Goal: Find specific page/section: Find specific page/section

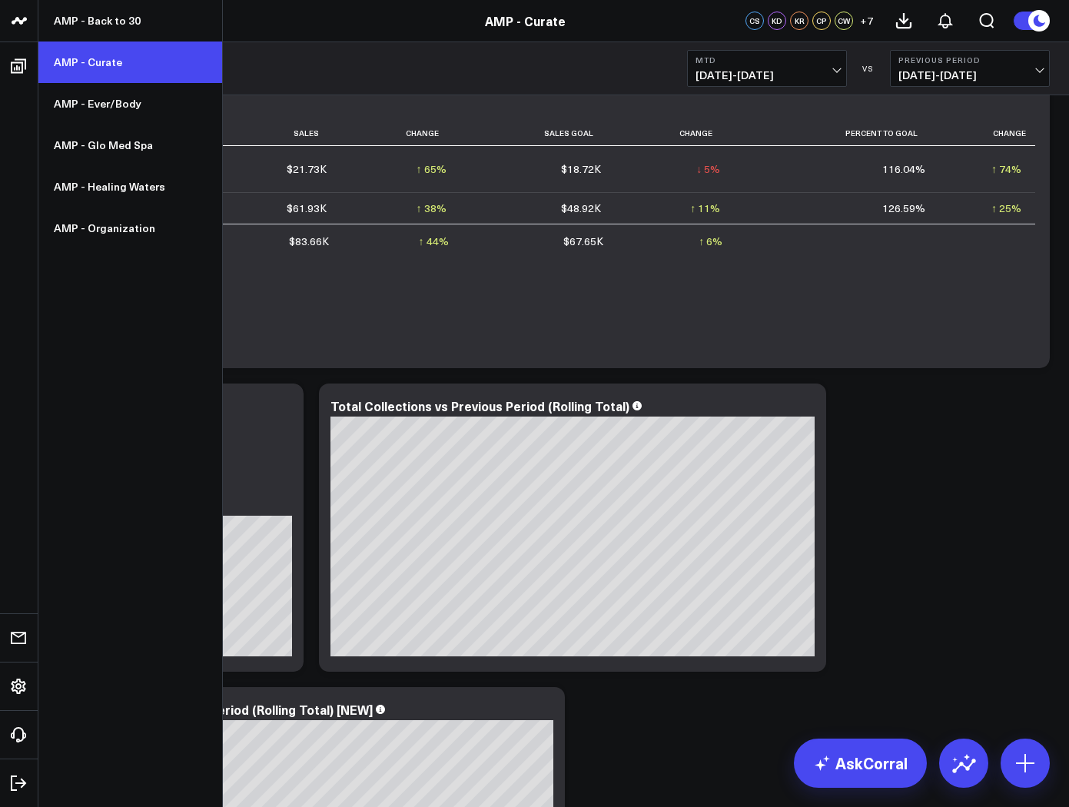
click at [62, 72] on link "AMP - Curate" at bounding box center [130, 63] width 184 height 42
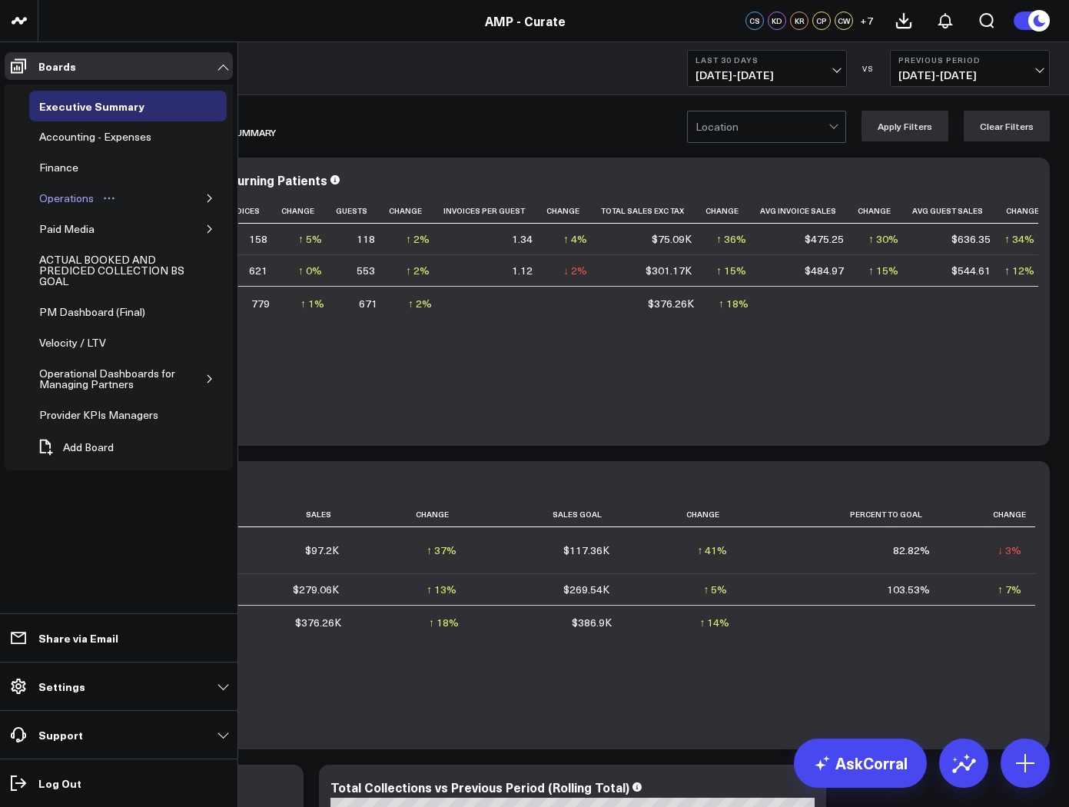
click at [68, 194] on div "Operations" at bounding box center [66, 198] width 62 height 18
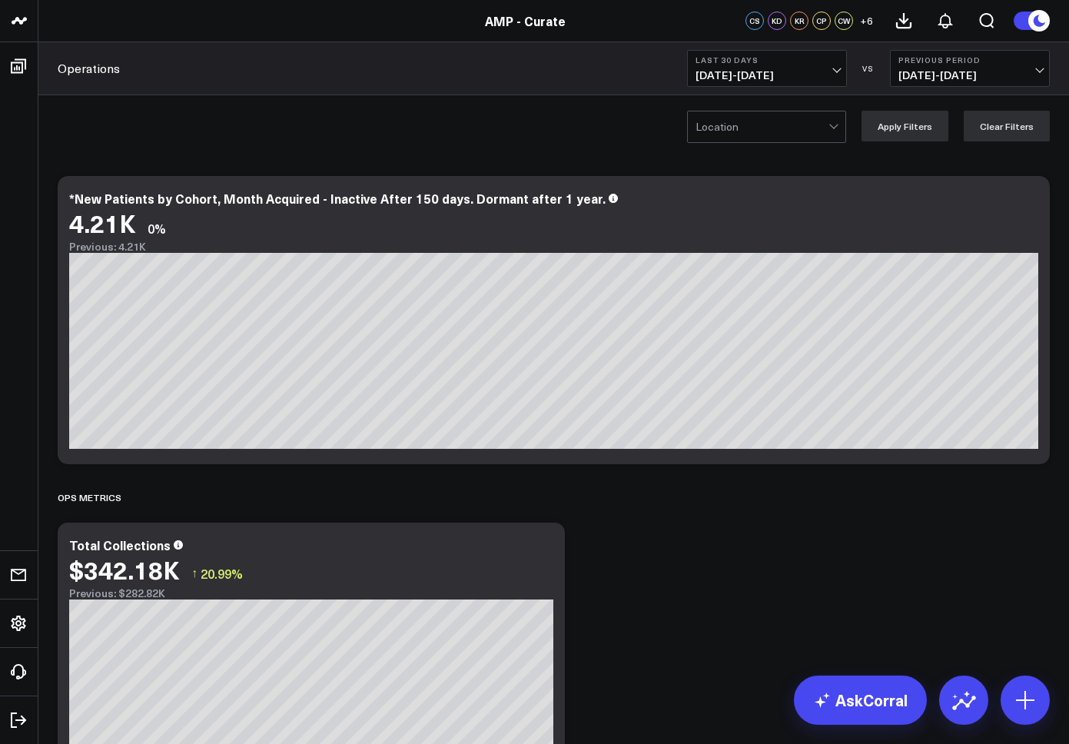
click at [786, 69] on span "09/06/25 - 10/05/25" at bounding box center [767, 75] width 143 height 12
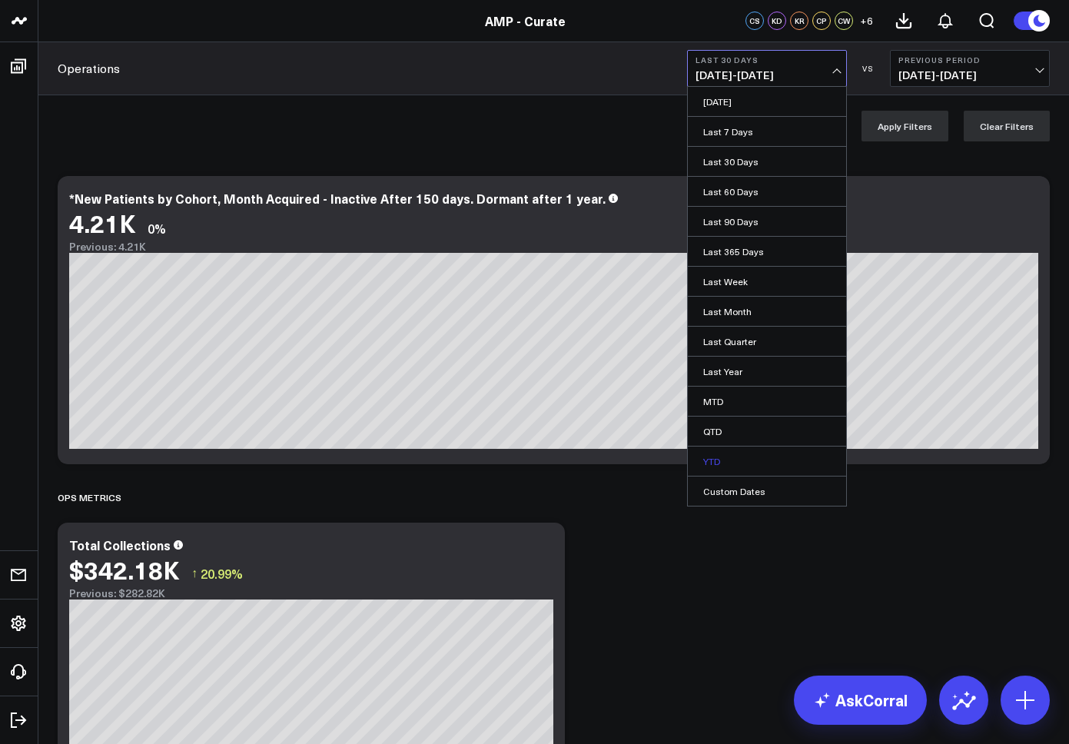
click at [741, 454] on link "YTD" at bounding box center [767, 461] width 158 height 29
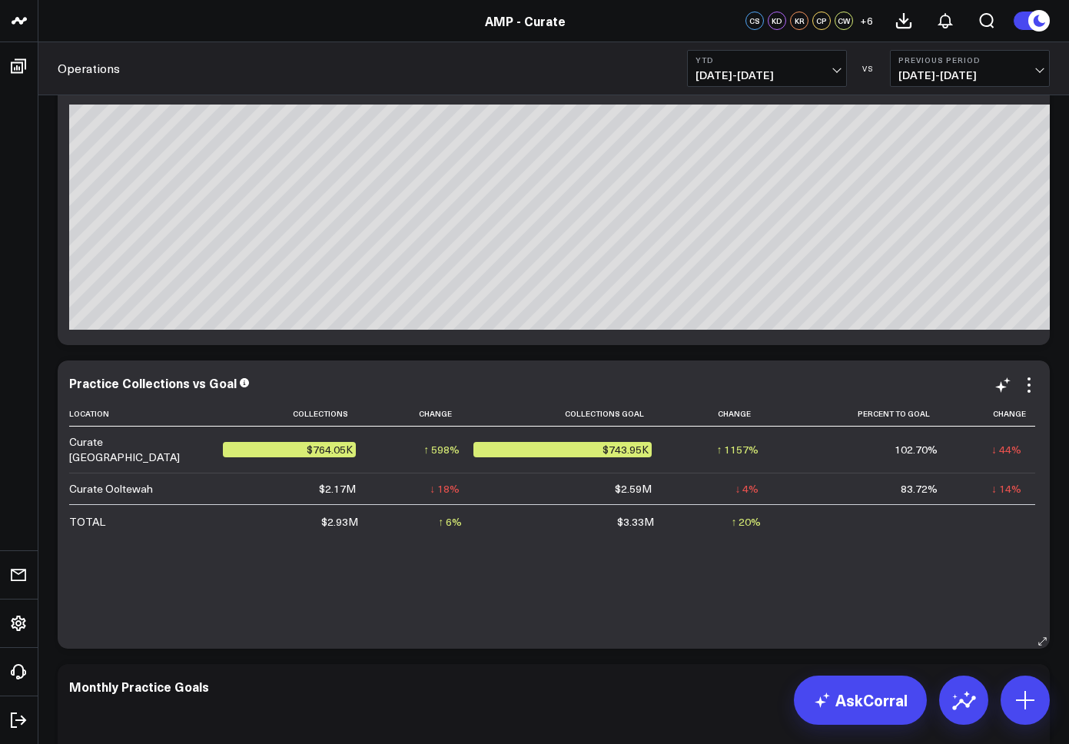
scroll to position [1643, 0]
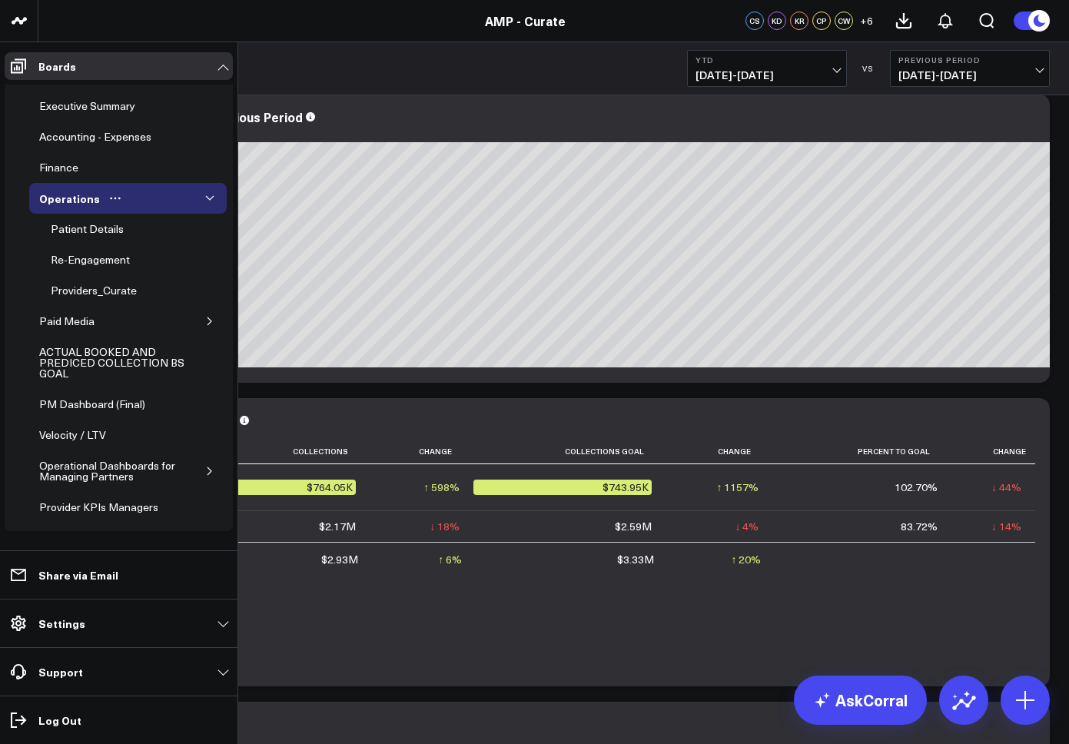
click at [187, 201] on div "Operations" at bounding box center [128, 198] width 198 height 31
drag, startPoint x: 109, startPoint y: 291, endPoint x: 78, endPoint y: 284, distance: 31.7
click at [109, 291] on div "Providers_Curate" at bounding box center [94, 290] width 94 height 18
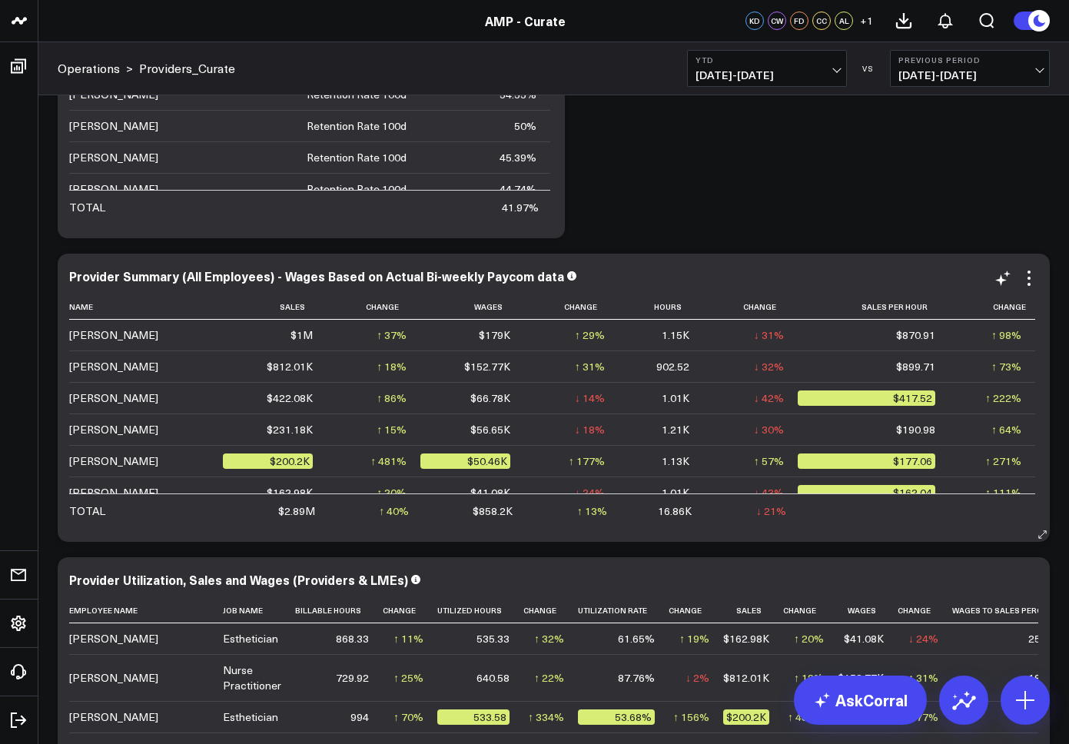
scroll to position [12, 0]
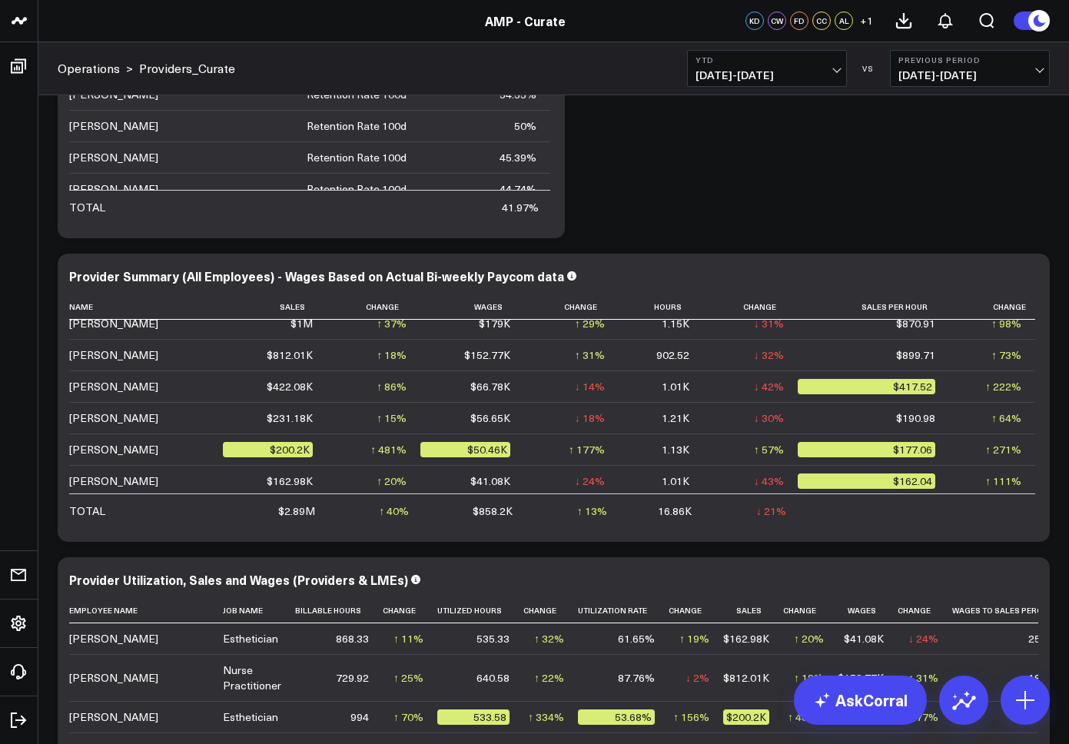
click at [972, 71] on span "03/29/24 - 12/31/24" at bounding box center [970, 75] width 143 height 12
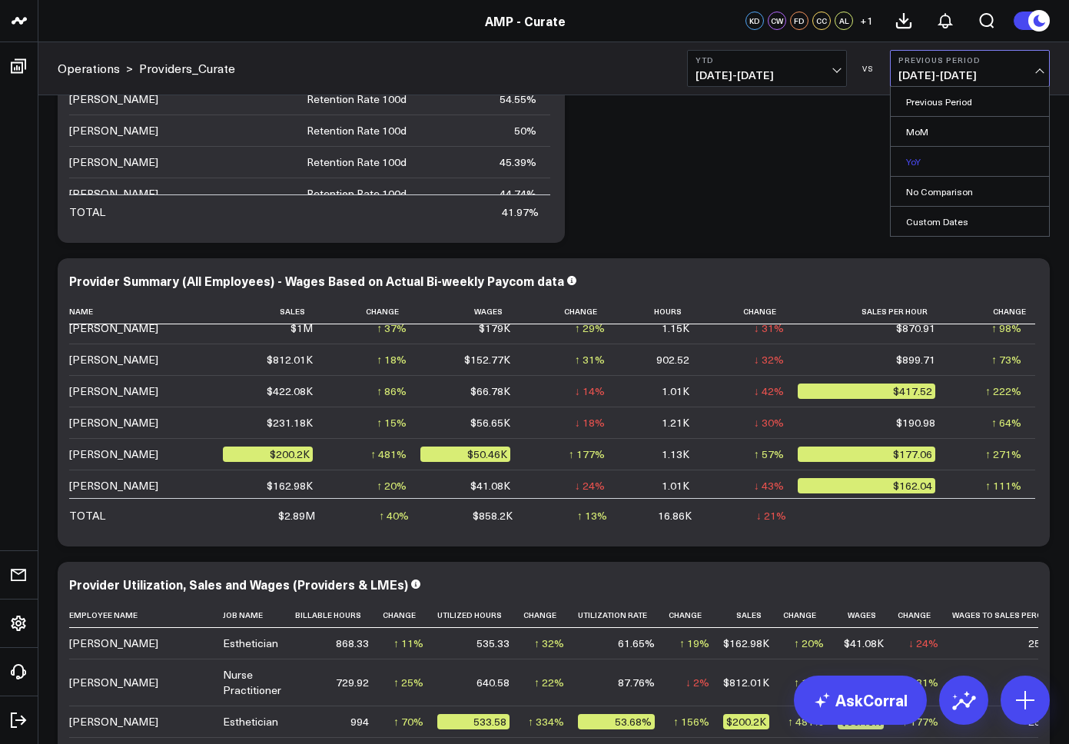
click at [922, 154] on link "YoY" at bounding box center [970, 161] width 158 height 29
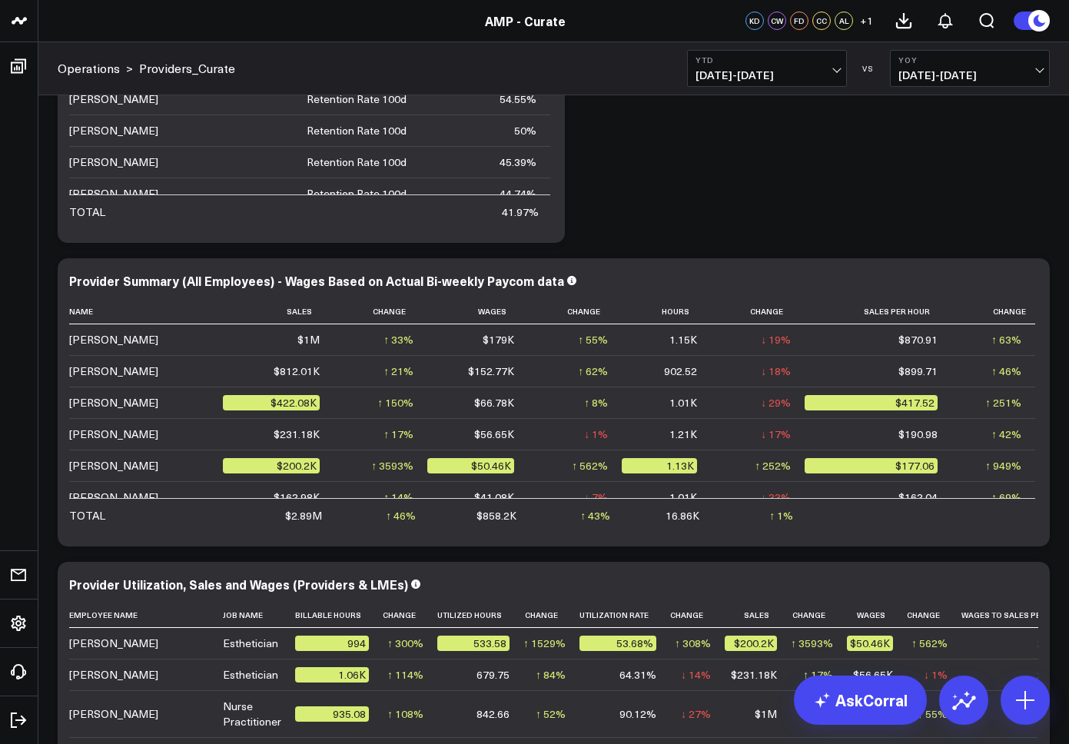
click at [756, 69] on span "01/01/25 - 10/05/25" at bounding box center [767, 75] width 143 height 12
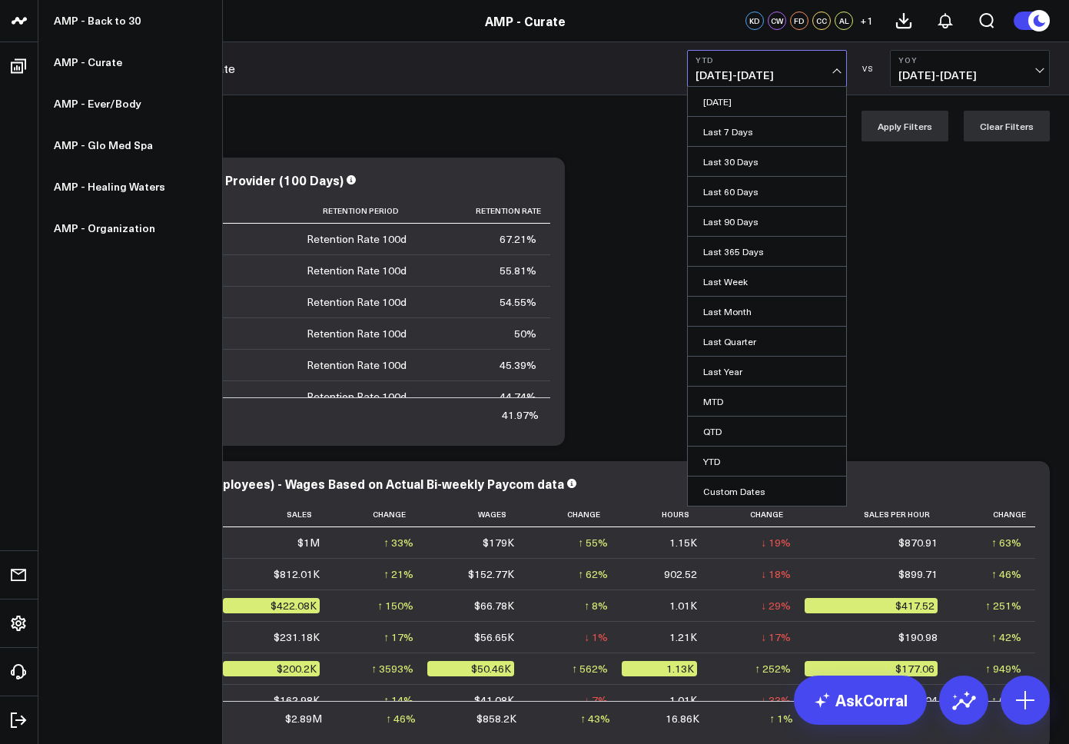
click at [17, 18] on icon at bounding box center [16, 20] width 8 height 7
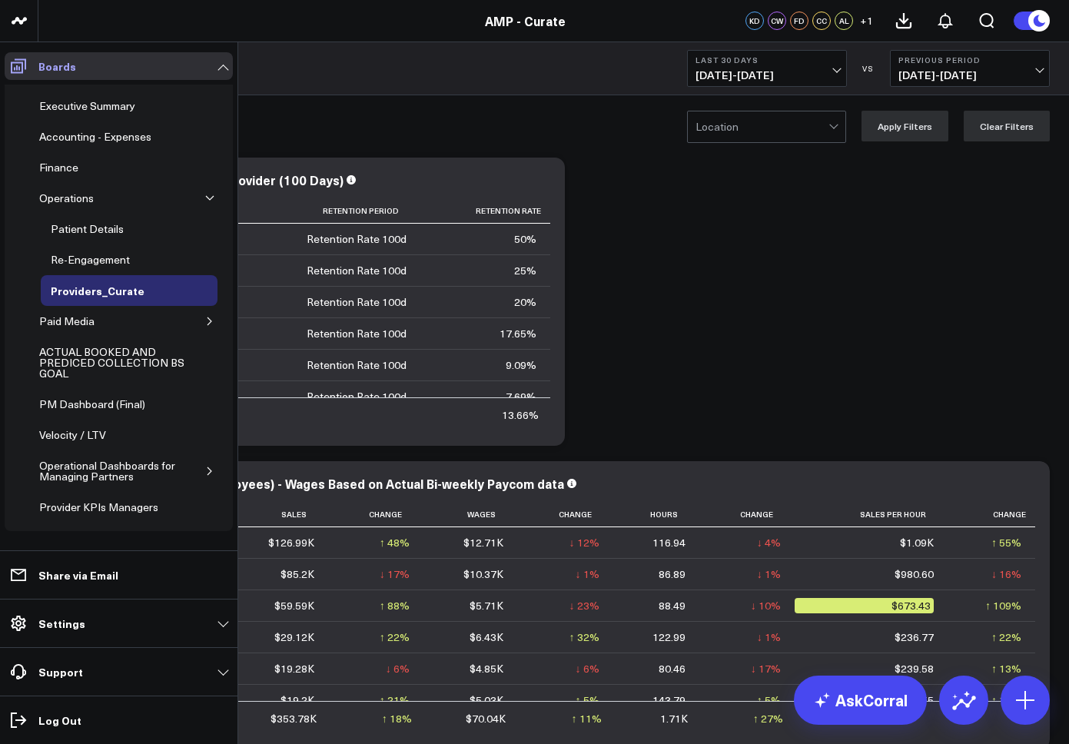
click at [25, 65] on icon at bounding box center [18, 66] width 15 height 15
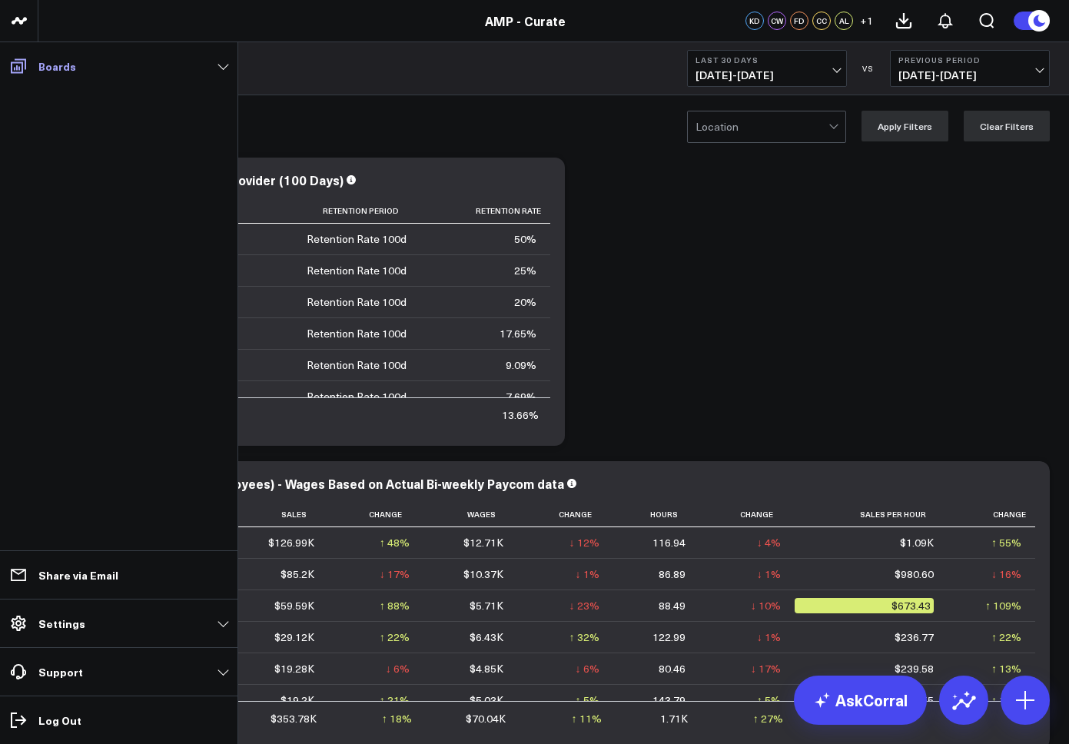
click at [61, 65] on p "Boards" at bounding box center [57, 66] width 38 height 12
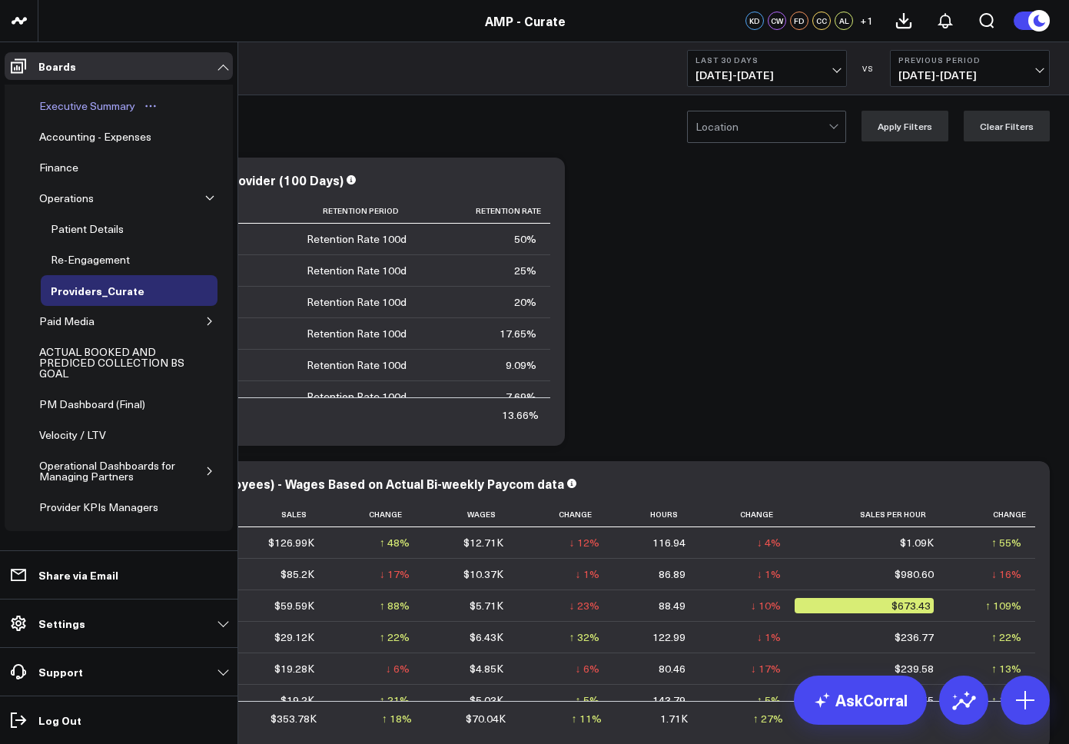
click at [83, 108] on div "Executive Summary" at bounding box center [87, 106] width 104 height 18
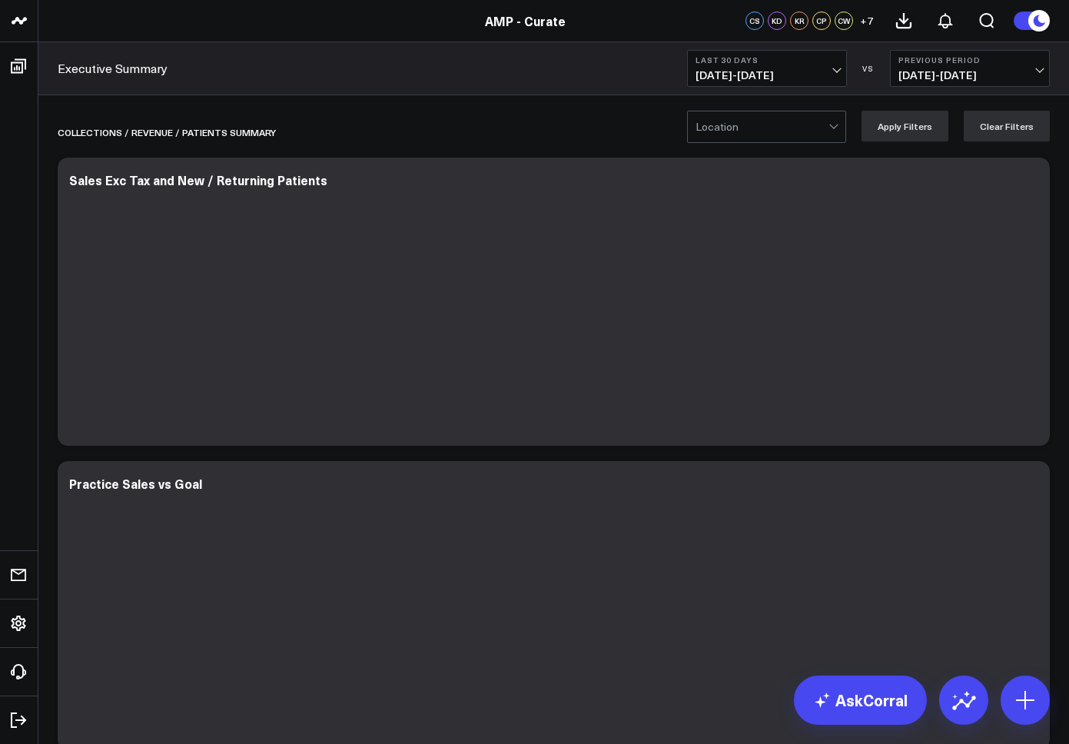
click at [809, 74] on span "09/06/25 - 10/05/25" at bounding box center [767, 75] width 143 height 12
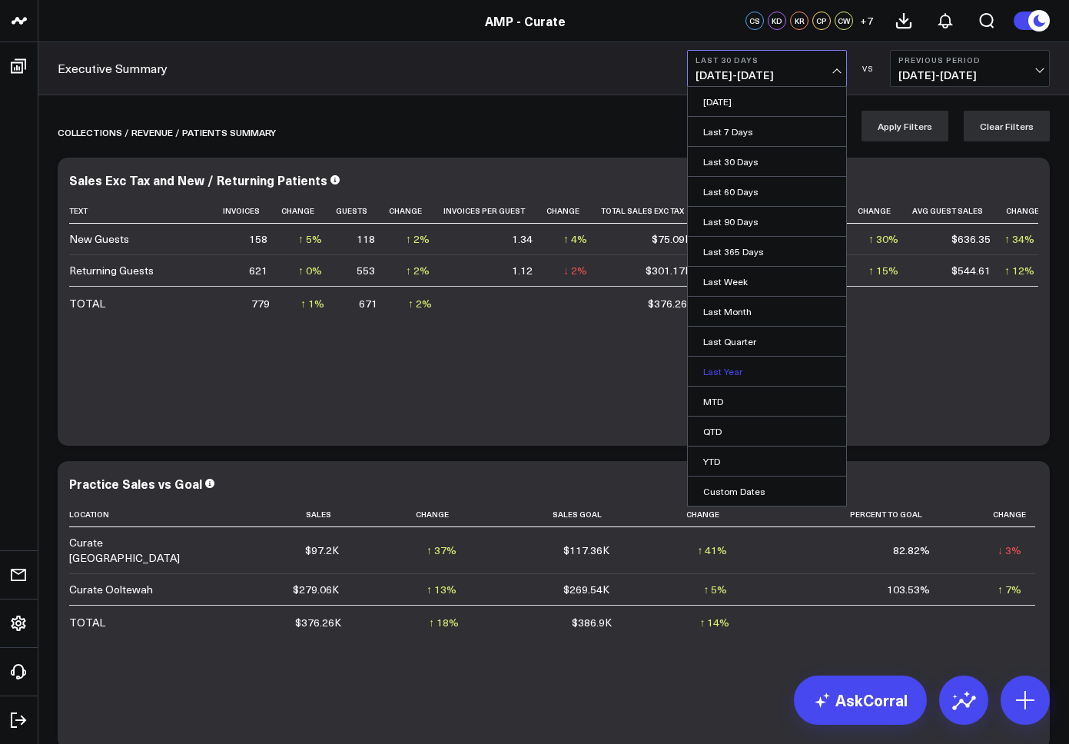
click at [745, 381] on link "Last Year" at bounding box center [767, 371] width 158 height 29
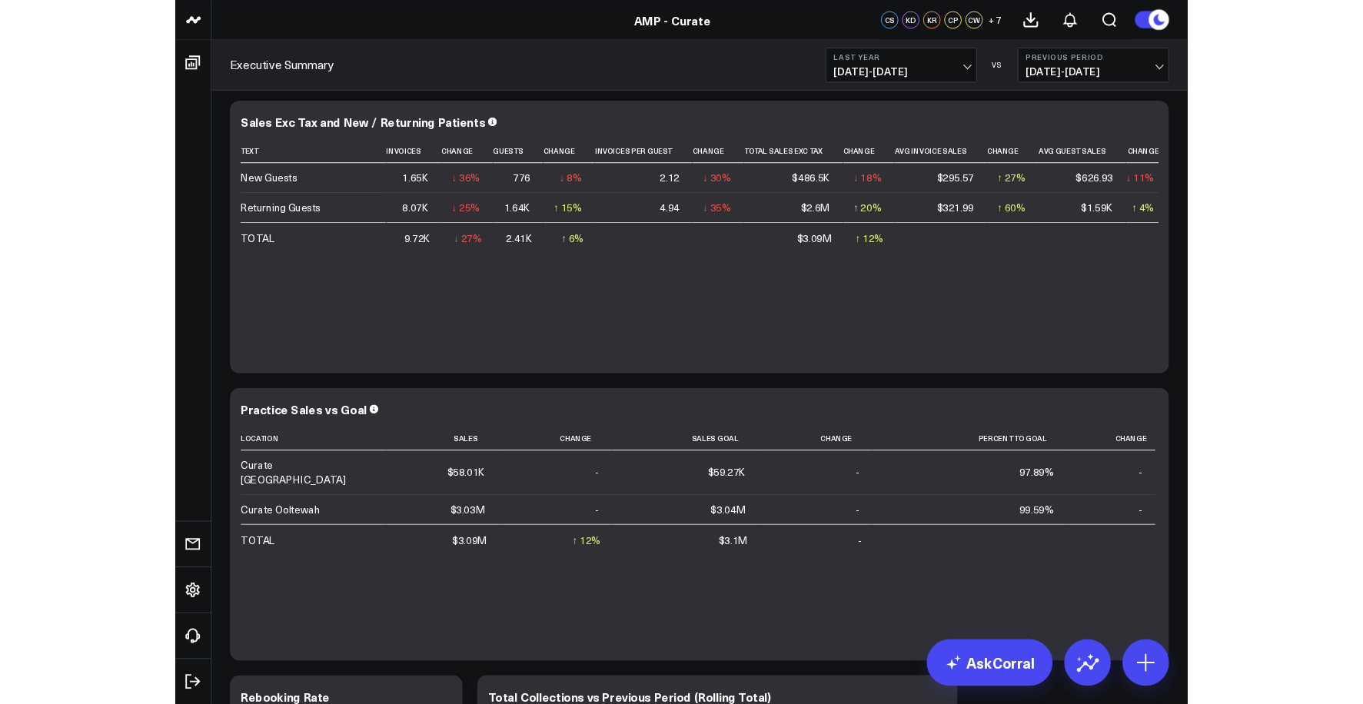
scroll to position [131, 0]
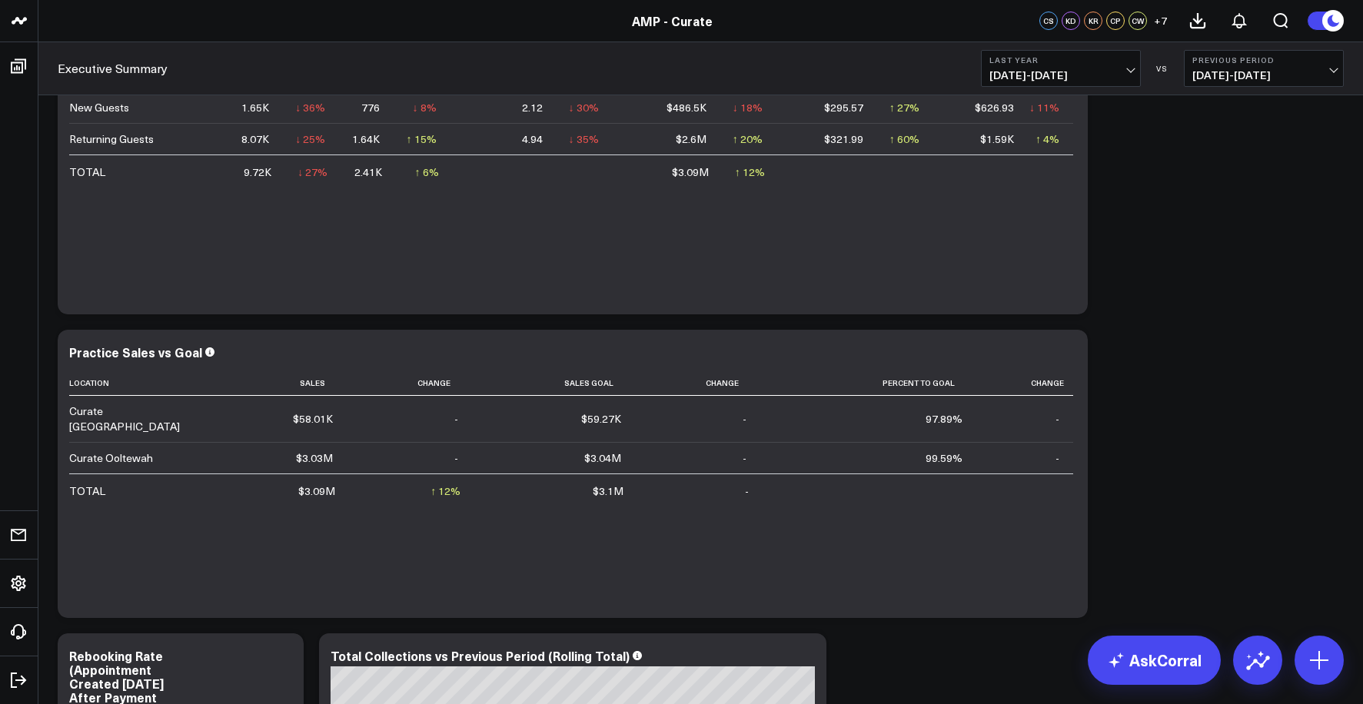
click at [1048, 61] on b "Last Year" at bounding box center [1060, 59] width 143 height 9
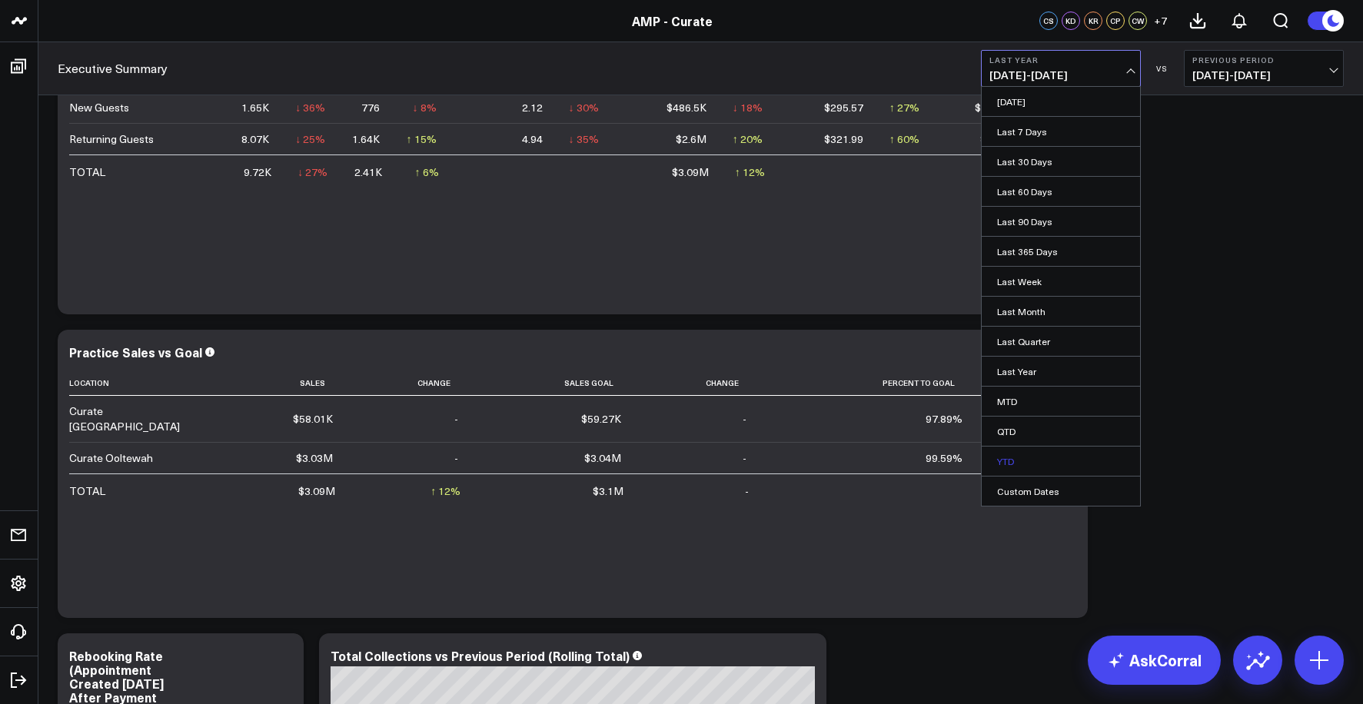
click at [1039, 463] on link "YTD" at bounding box center [1061, 461] width 158 height 29
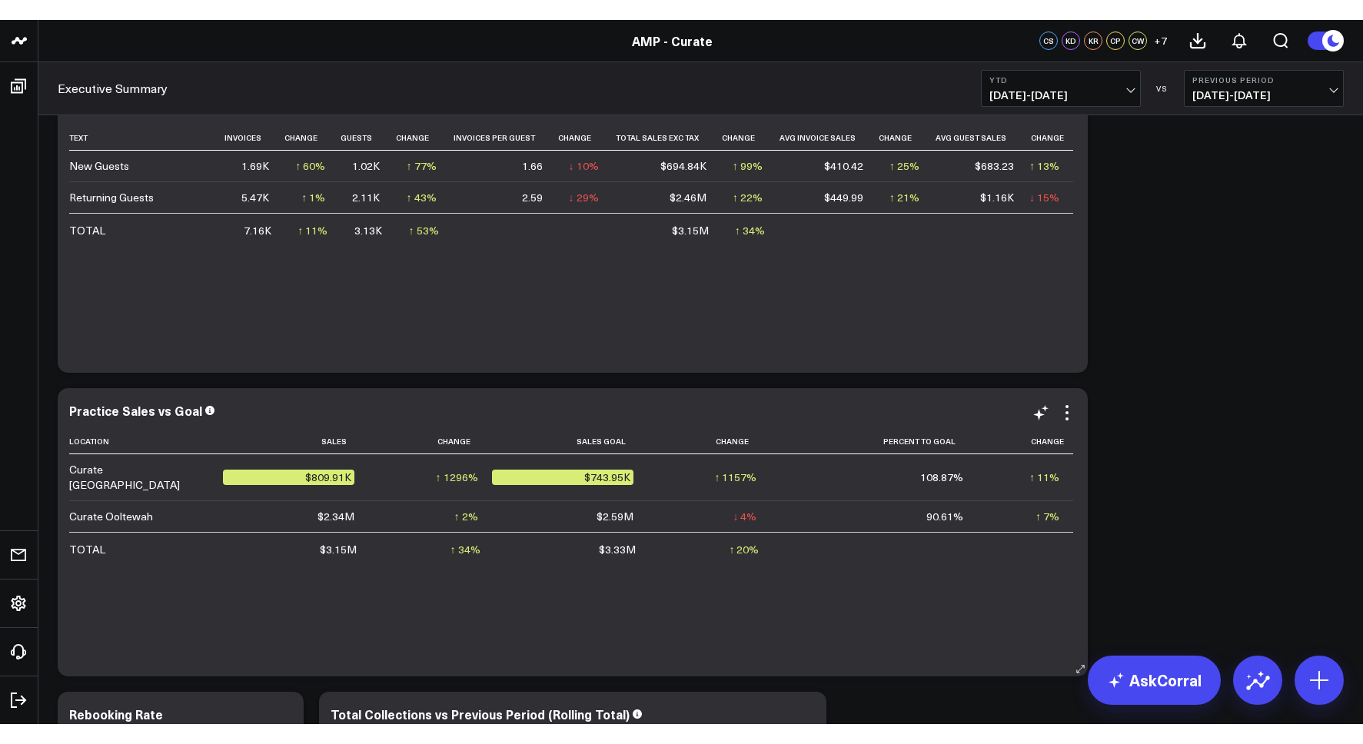
scroll to position [95, 0]
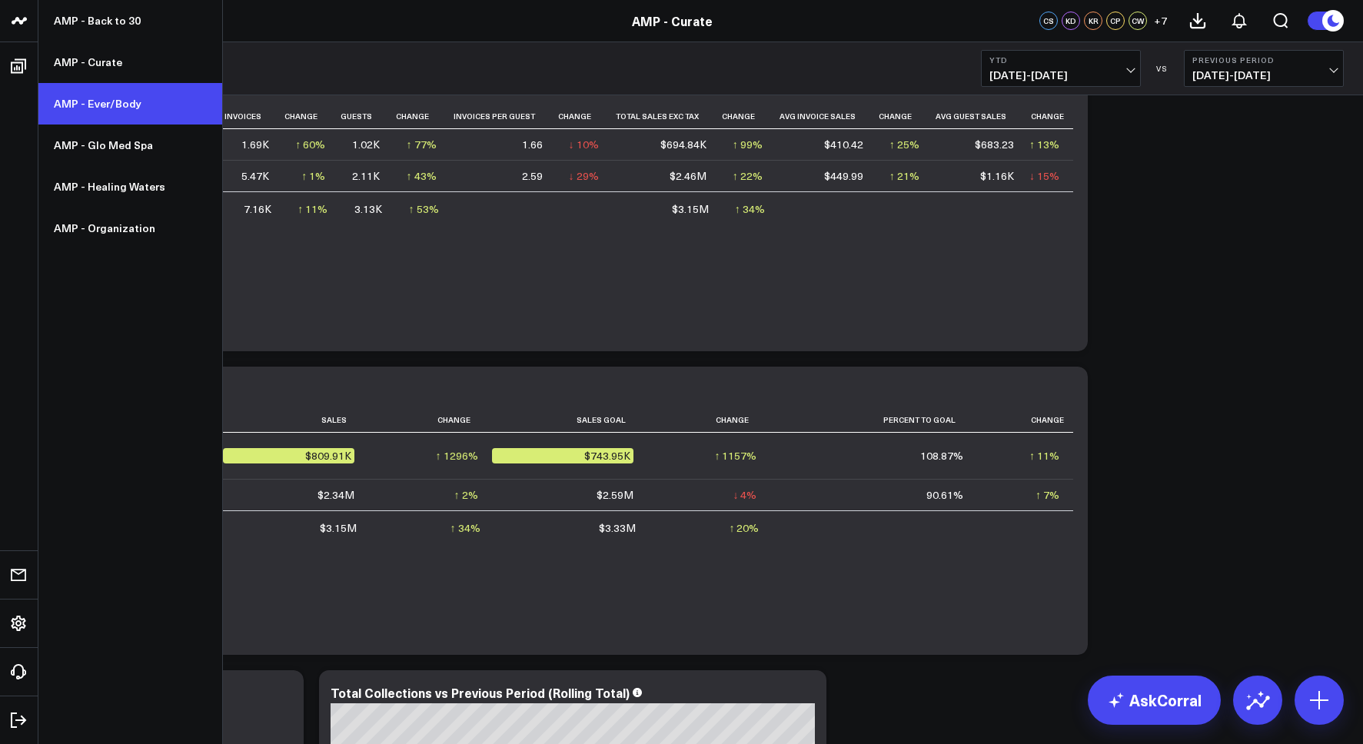
click at [123, 115] on link "AMP - Ever/Body" at bounding box center [130, 104] width 184 height 42
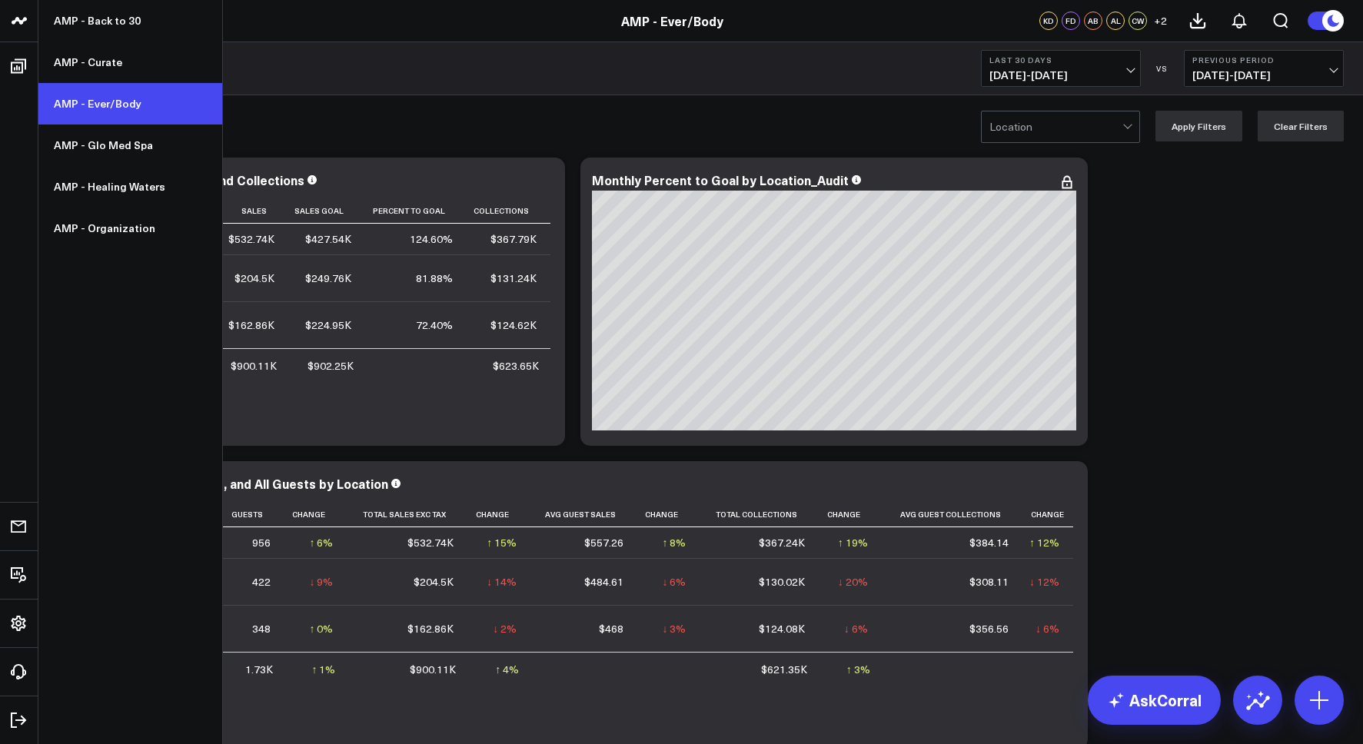
scroll to position [1, 0]
click at [115, 101] on link "AMP - Ever/Body" at bounding box center [130, 104] width 184 height 42
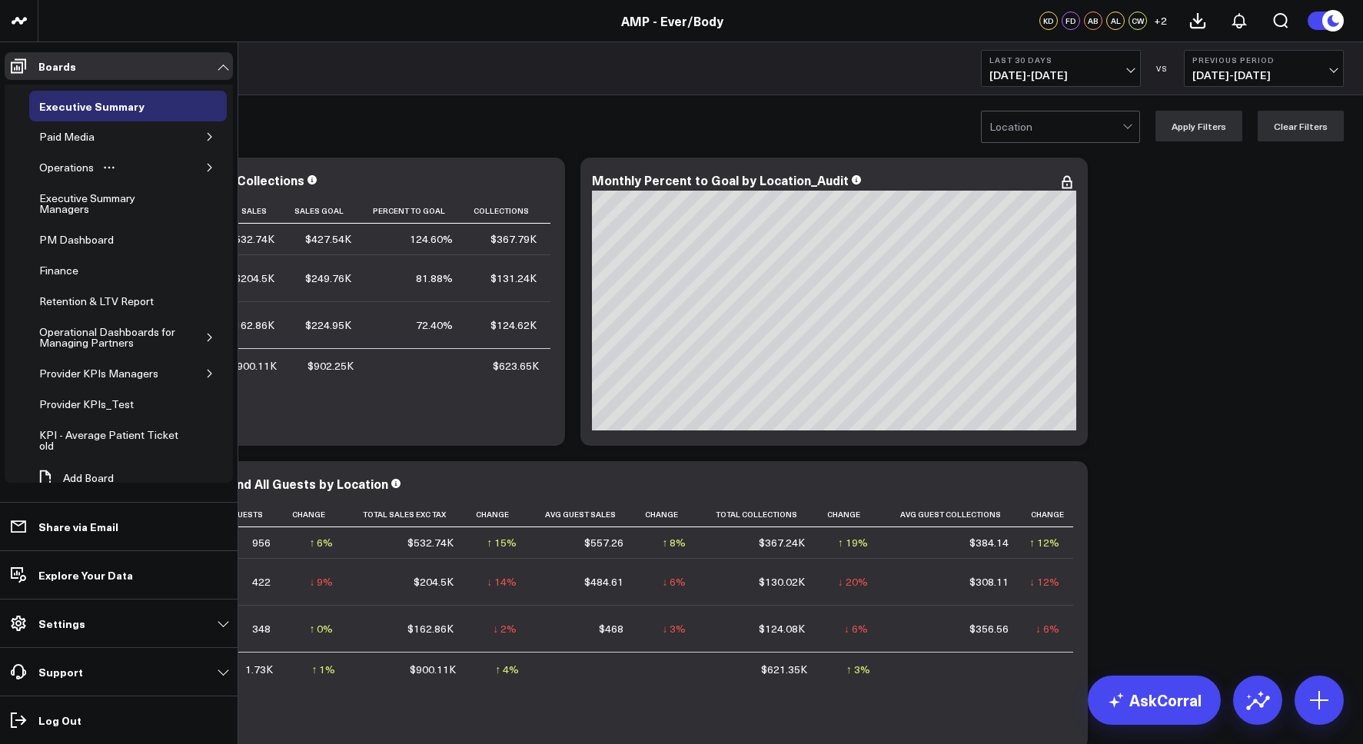
click at [205, 164] on icon "button" at bounding box center [209, 167] width 9 height 9
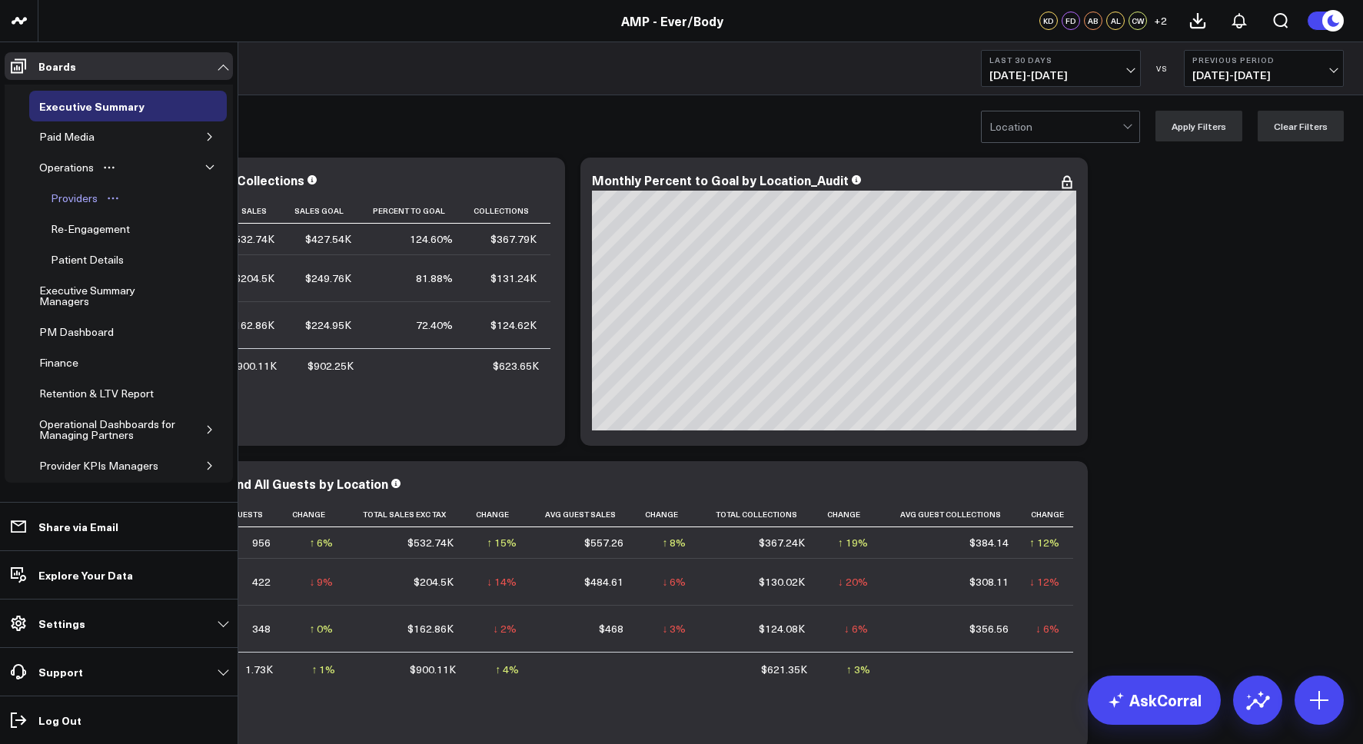
click at [81, 201] on div "Providers" at bounding box center [74, 198] width 55 height 18
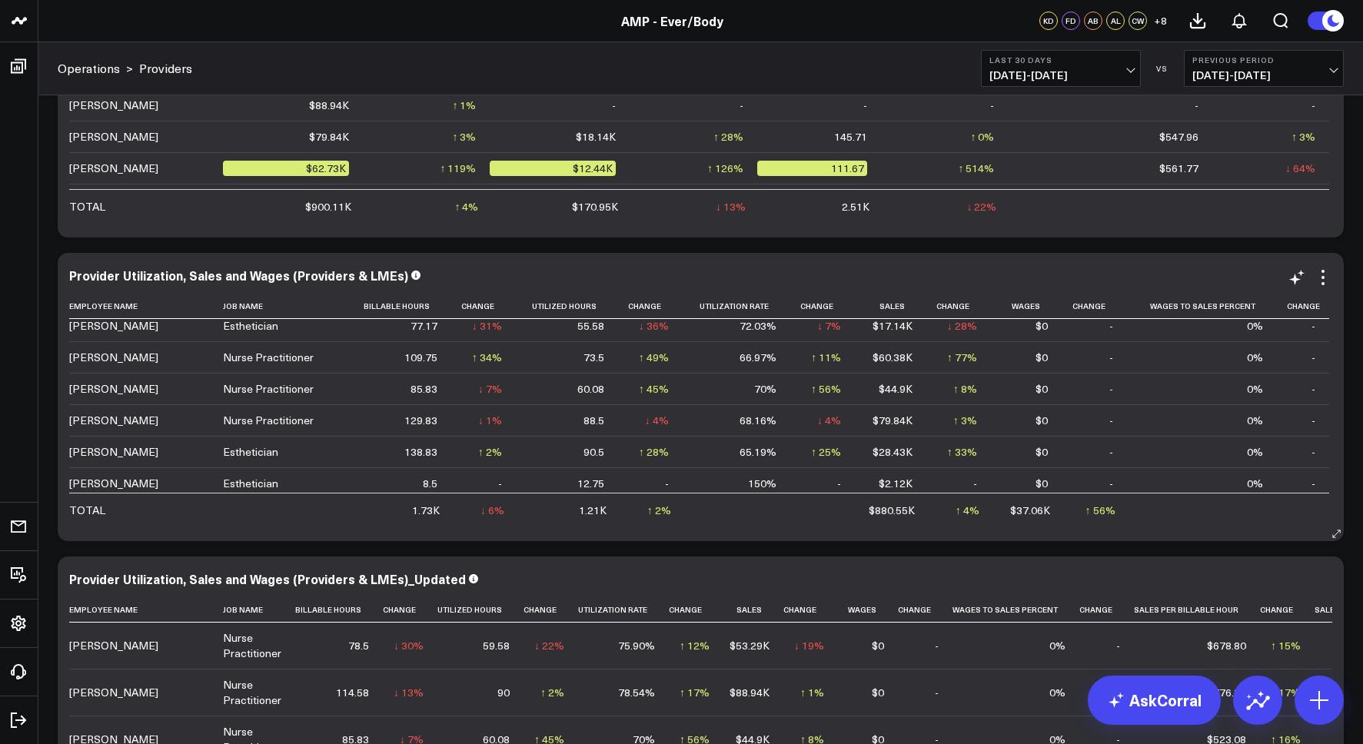
scroll to position [361, 0]
